Goal: Check status: Check status

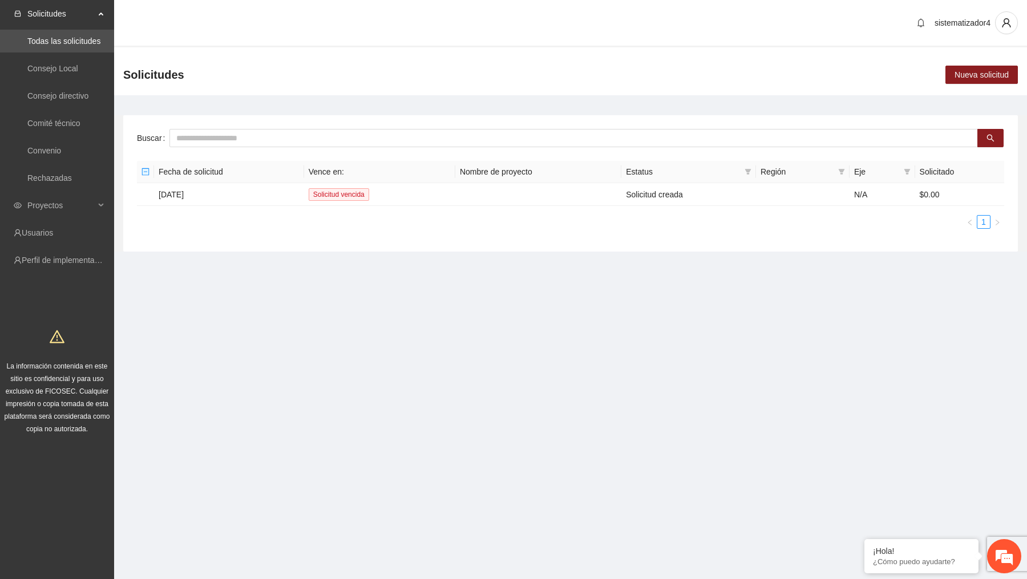
click at [207, 293] on section "sistematizador4 Solicitudes Nueva solicitud Buscar Fecha de solicitud Vence en:…" at bounding box center [570, 147] width 913 height 295
click at [62, 201] on span "Proyectos" at bounding box center [60, 205] width 67 height 23
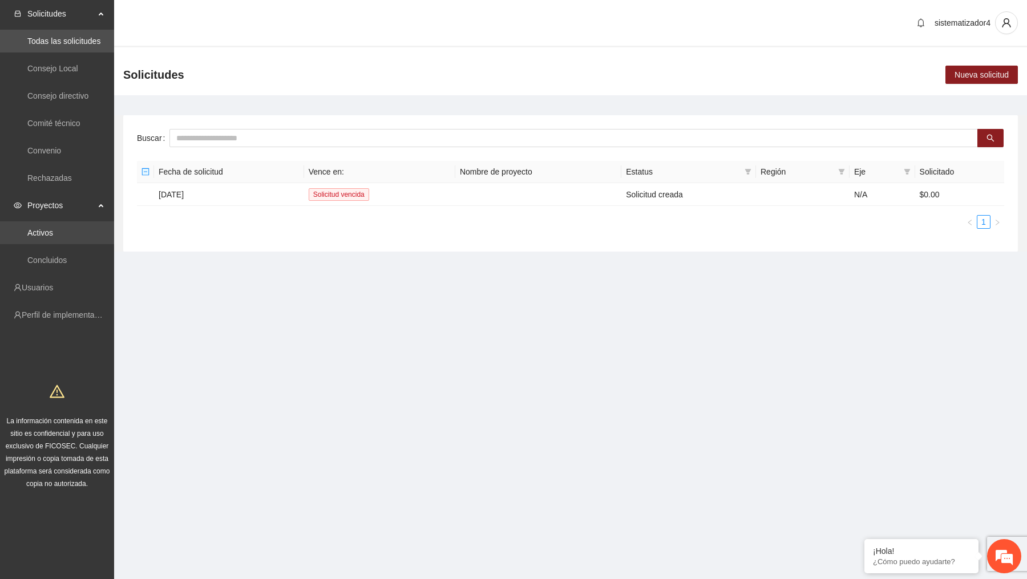
click at [45, 236] on link "Activos" at bounding box center [40, 232] width 26 height 9
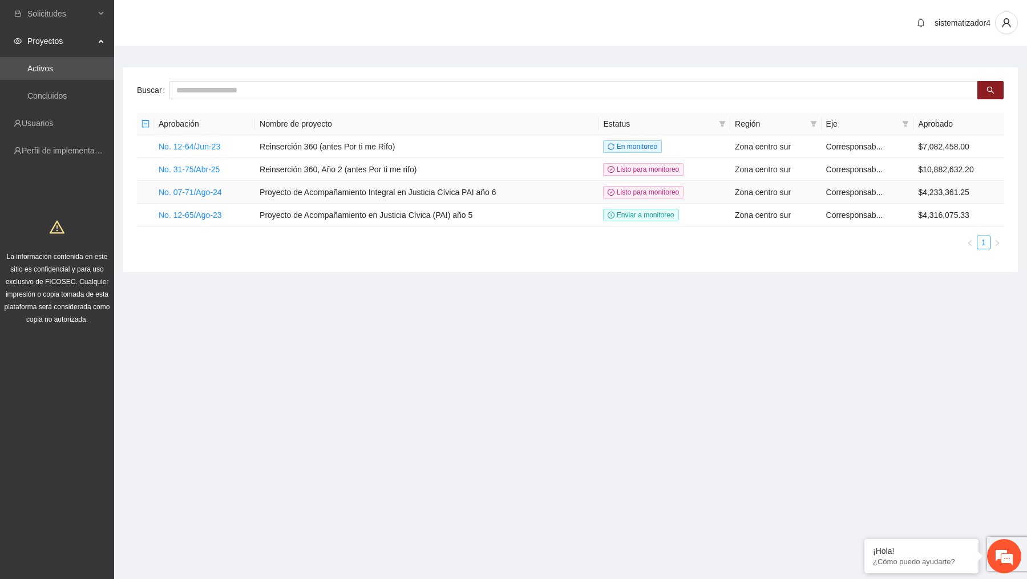
click at [223, 196] on td "No. 07-71/Ago-24" at bounding box center [204, 192] width 101 height 23
click at [221, 193] on link "No. 07-71/Ago-24" at bounding box center [190, 192] width 63 height 9
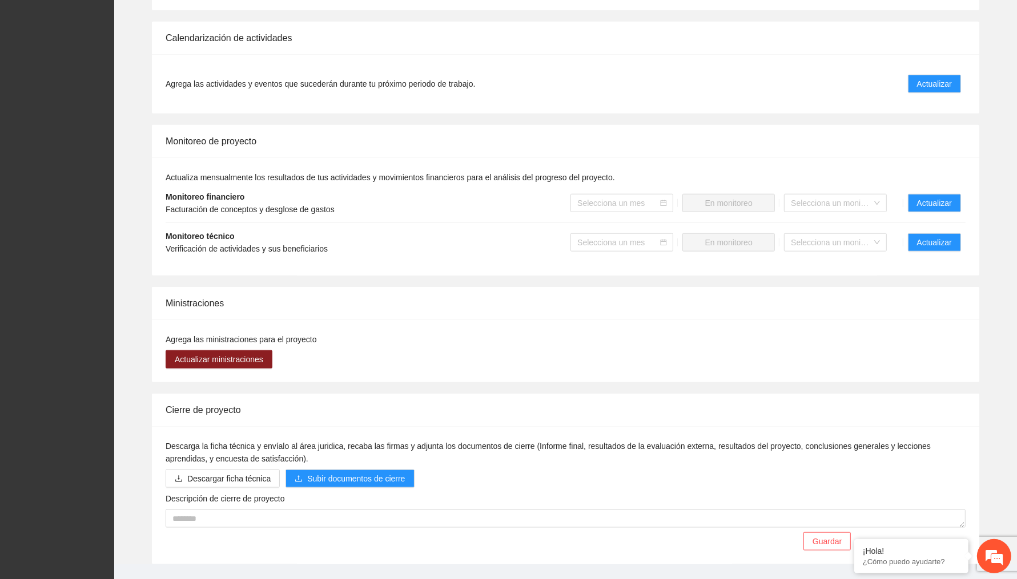
scroll to position [1025, 0]
click at [941, 252] on button "Actualizar" at bounding box center [934, 243] width 53 height 18
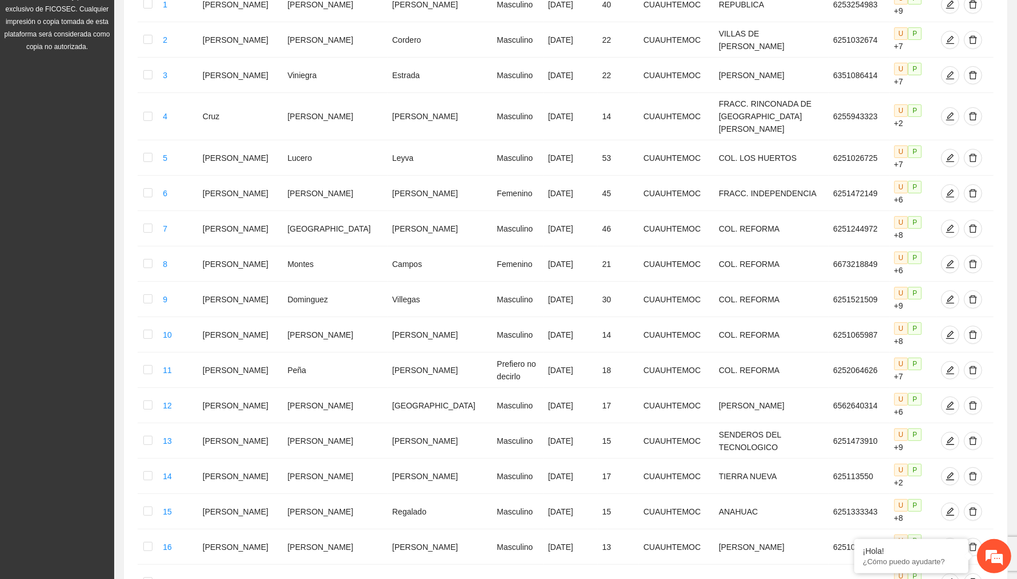
scroll to position [410, 0]
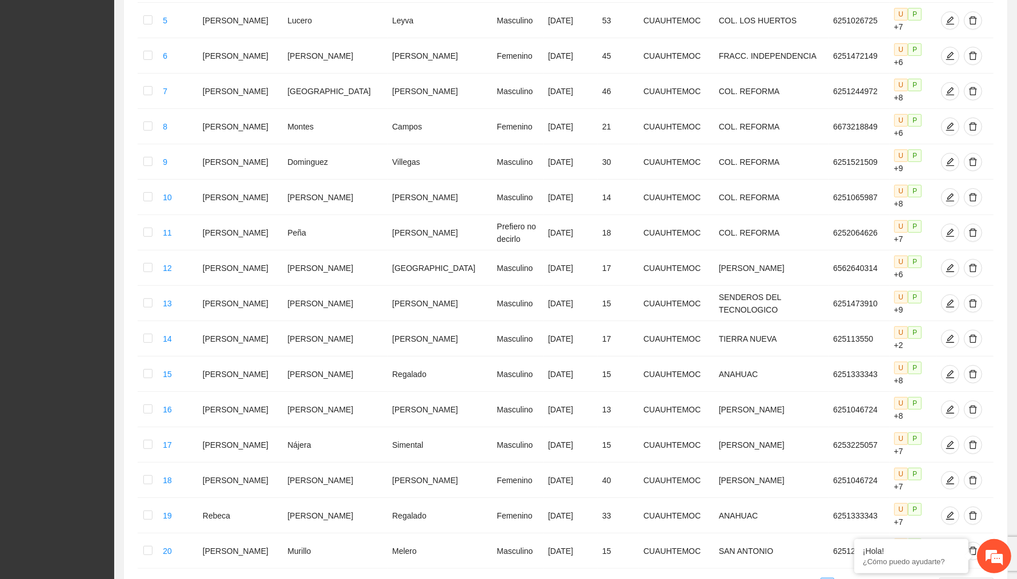
click at [913, 579] on link "56" at bounding box center [916, 585] width 16 height 13
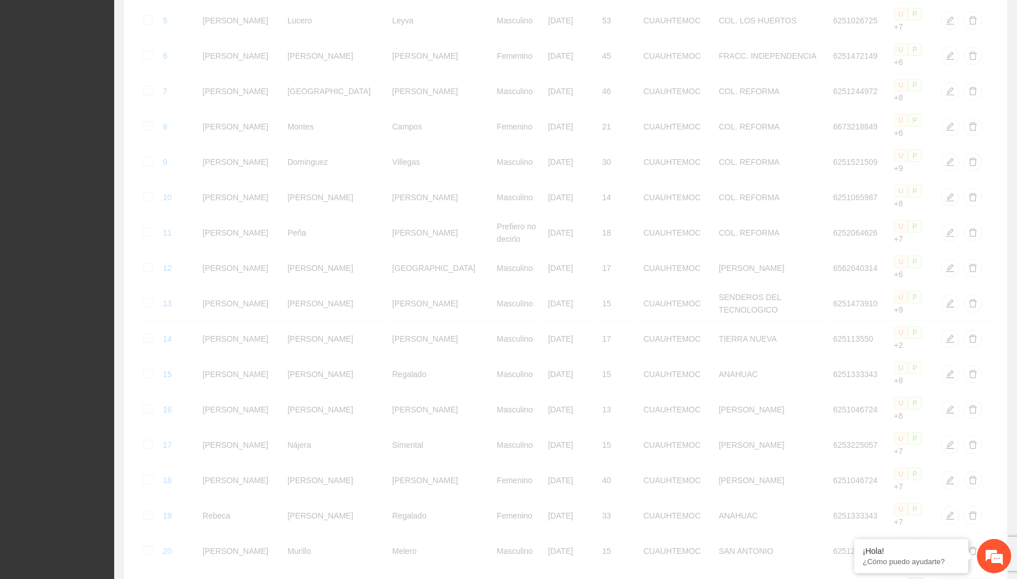
scroll to position [0, 0]
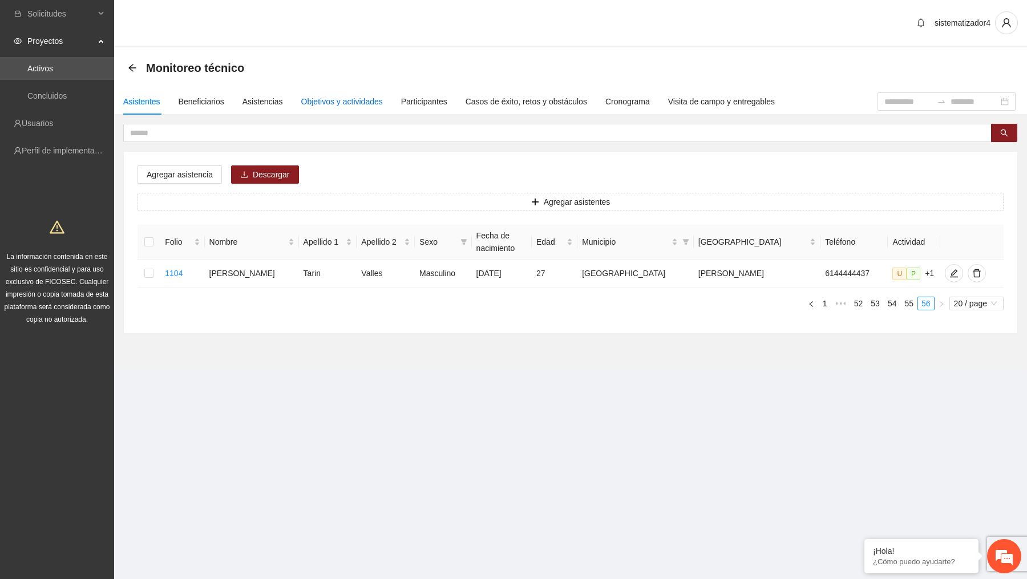
click at [382, 103] on div "Objetivos y actividades" at bounding box center [342, 101] width 82 height 13
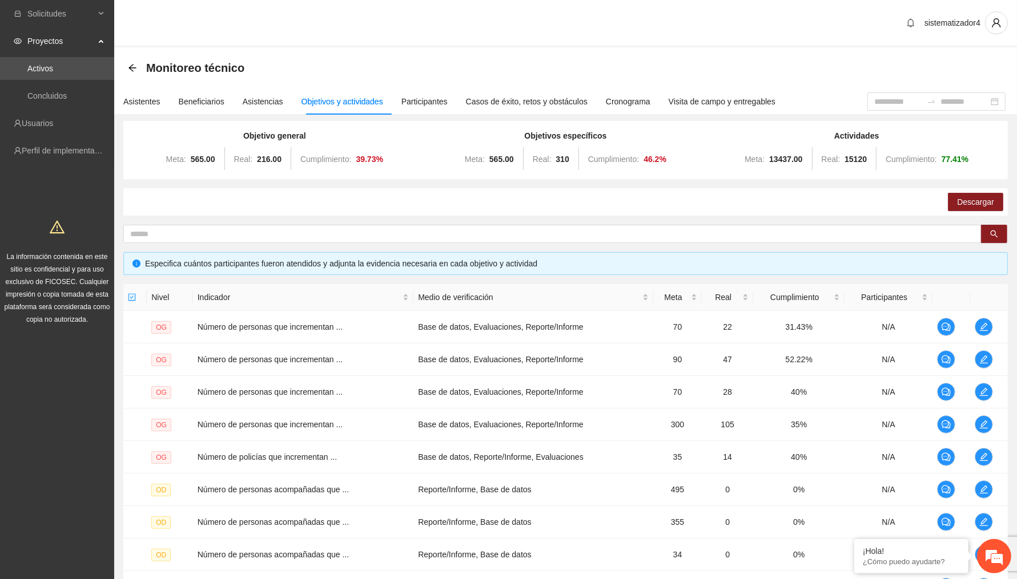
scroll to position [163, 0]
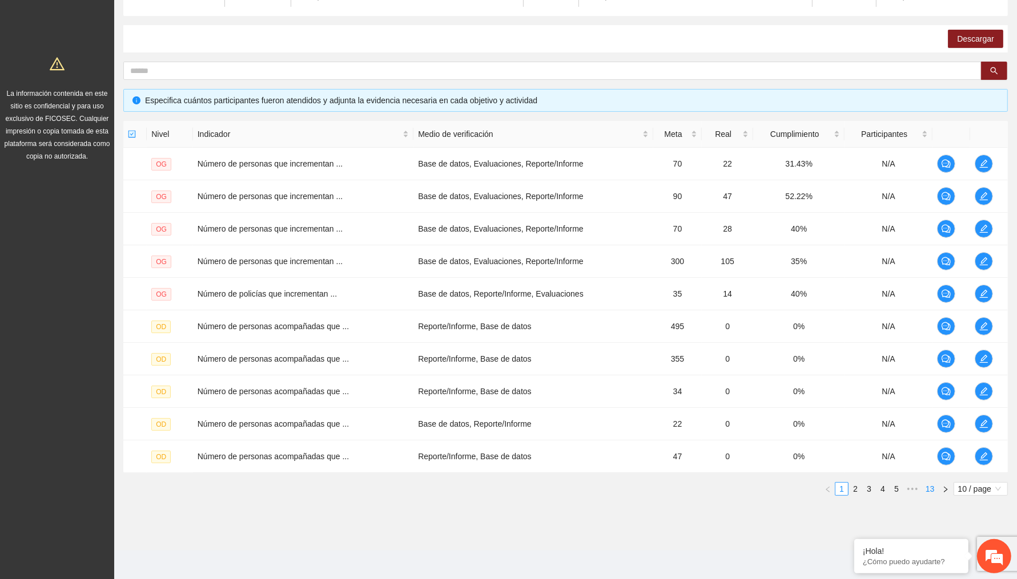
click at [932, 486] on link "13" at bounding box center [930, 489] width 16 height 13
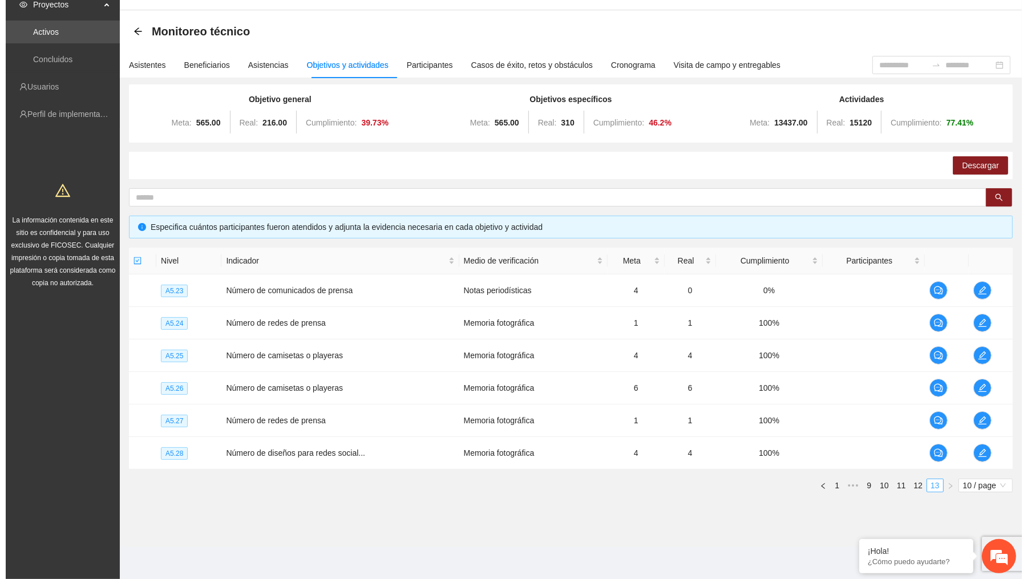
scroll to position [34, 0]
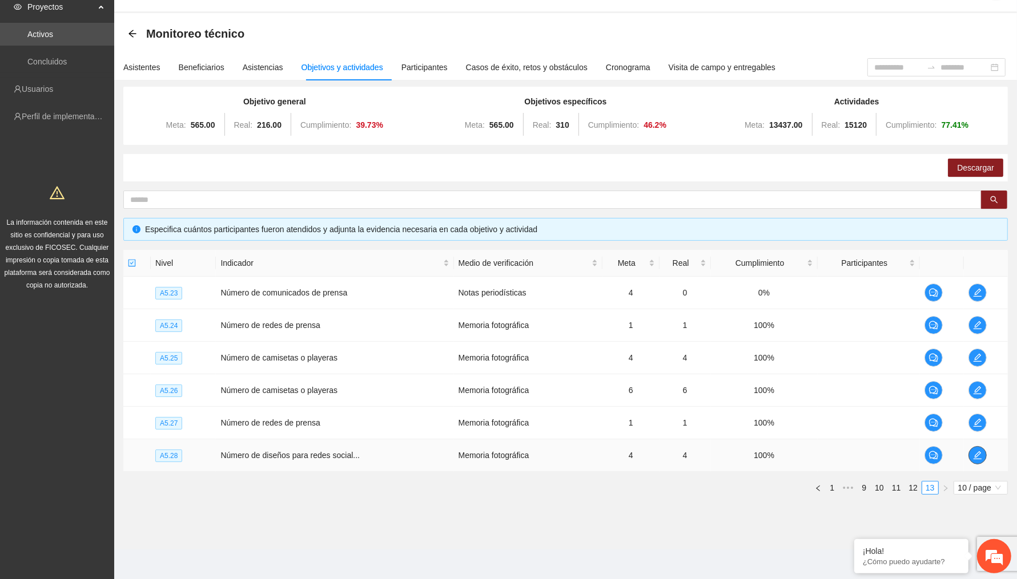
click at [982, 457] on icon "edit" at bounding box center [977, 455] width 9 height 9
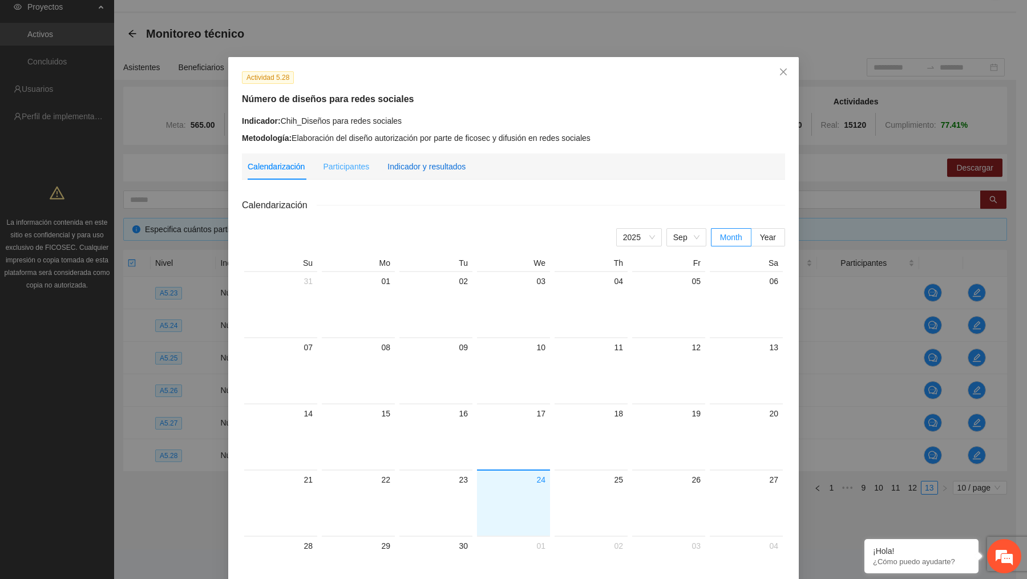
click at [431, 166] on div "Indicador y resultados" at bounding box center [427, 166] width 78 height 13
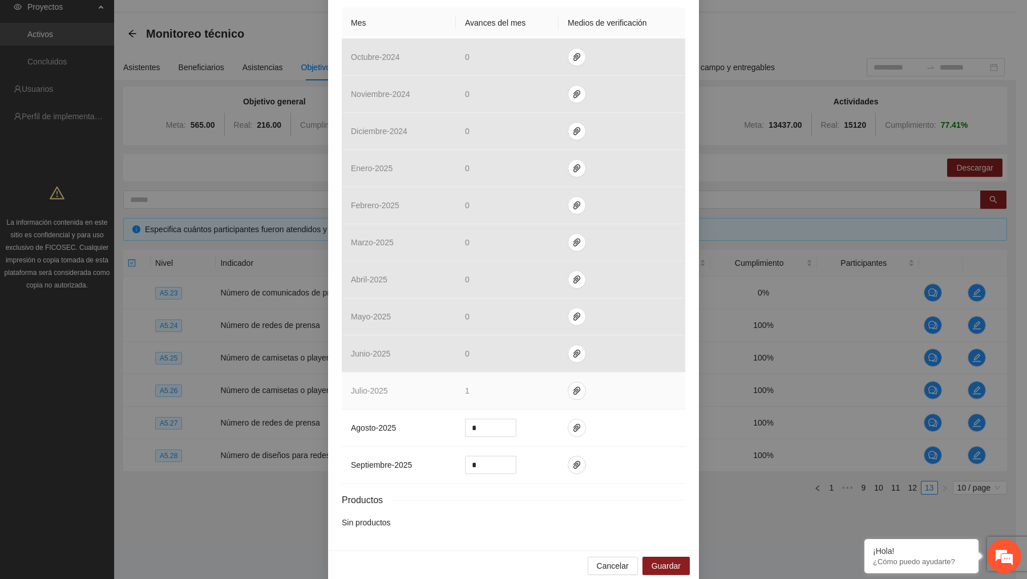
scroll to position [271, 0]
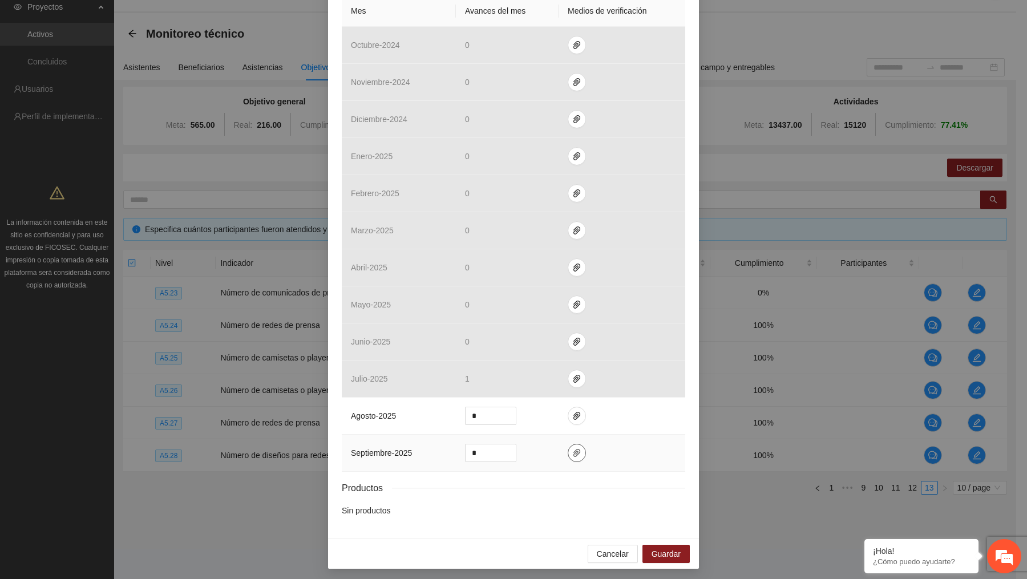
click at [572, 454] on icon "paper-clip" at bounding box center [576, 453] width 9 height 9
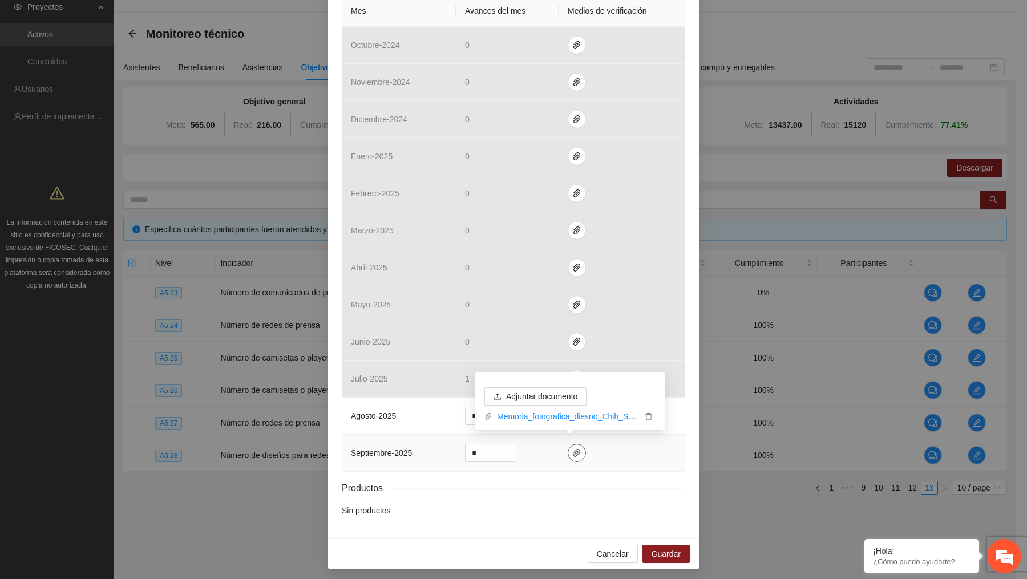
click at [572, 454] on icon "paper-clip" at bounding box center [576, 453] width 9 height 9
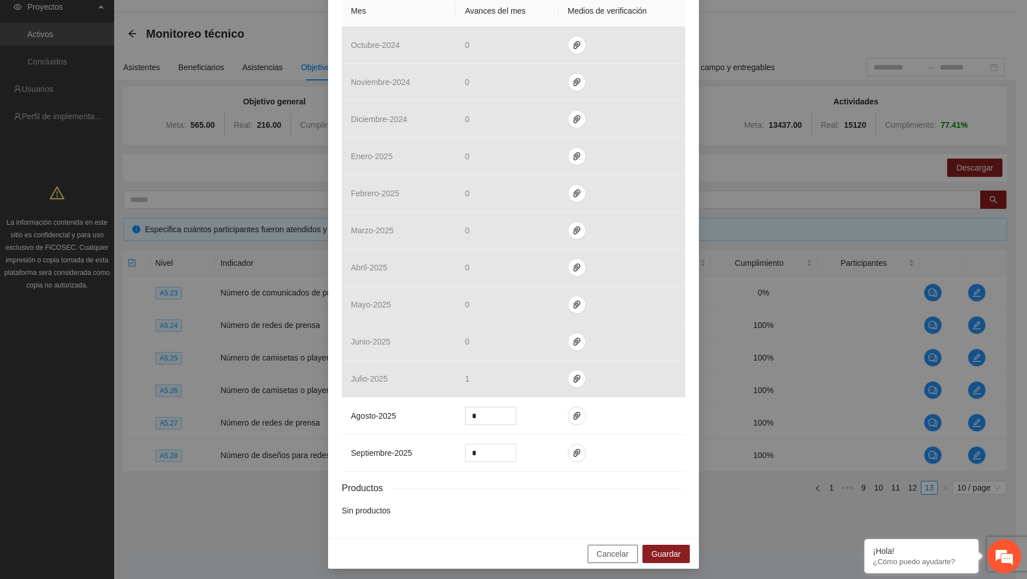
click at [607, 548] on span "Cancelar" at bounding box center [613, 554] width 32 height 13
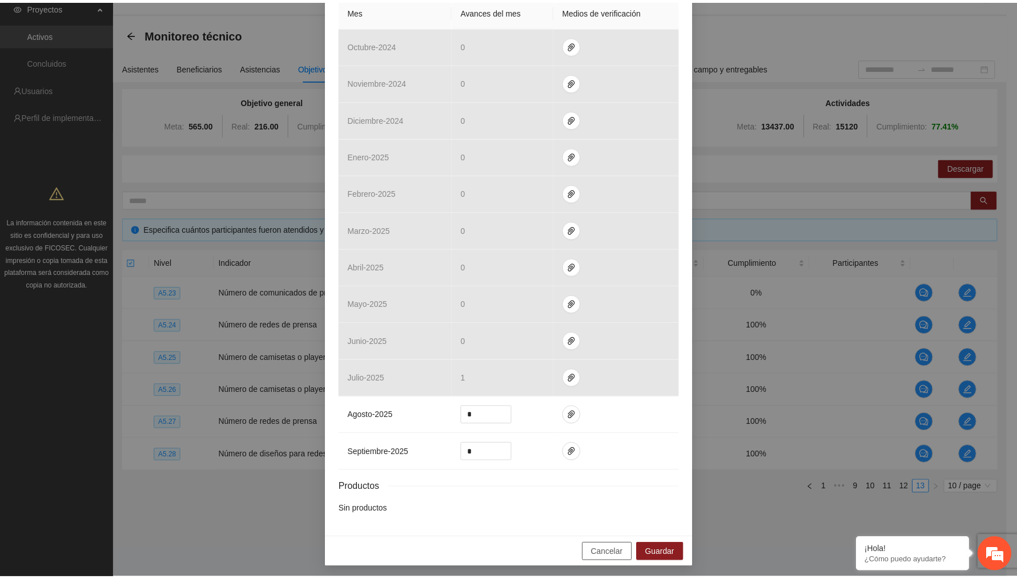
scroll to position [214, 0]
